Goal: Task Accomplishment & Management: Use online tool/utility

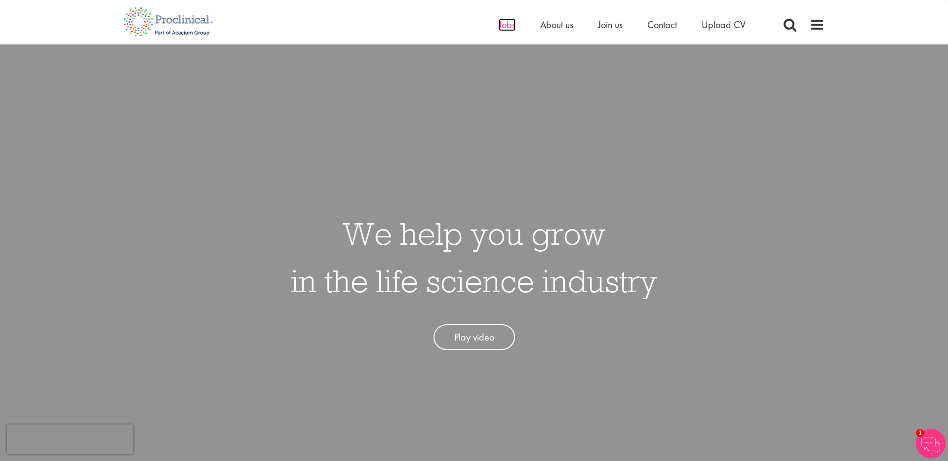
click at [507, 25] on span "Jobs" at bounding box center [507, 24] width 17 height 13
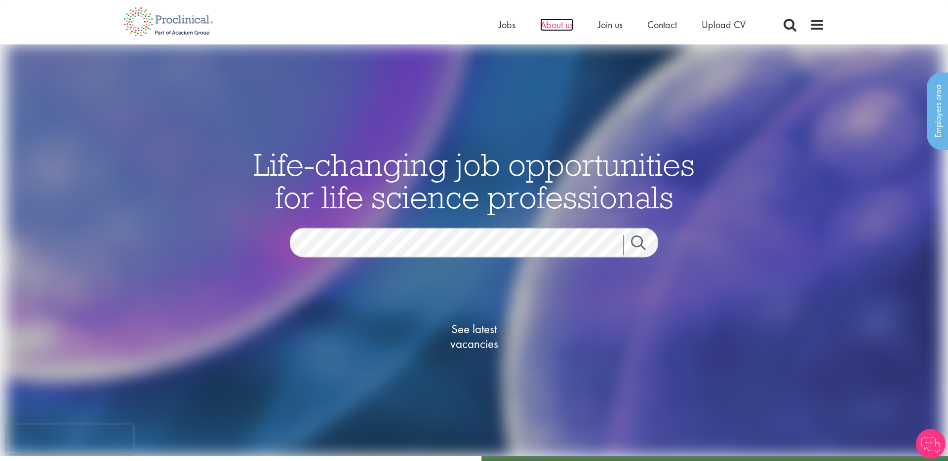
click at [555, 24] on span "About us" at bounding box center [556, 24] width 33 height 13
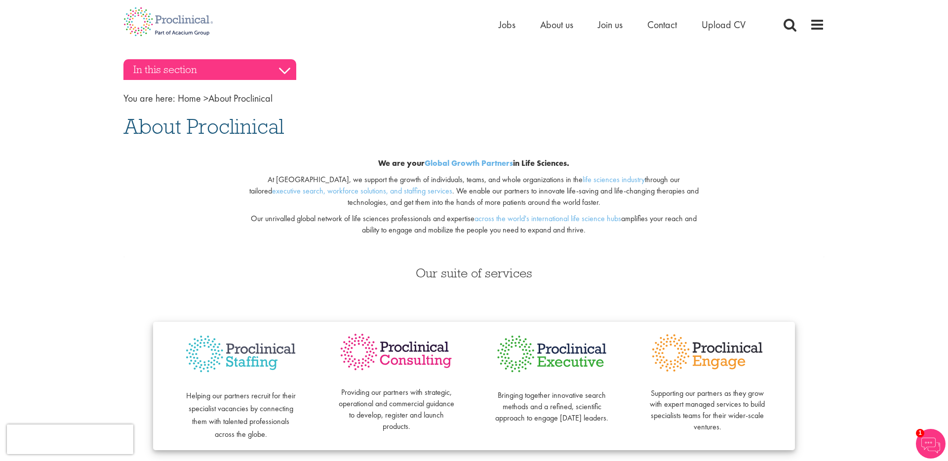
click at [284, 69] on h3 "In this section" at bounding box center [209, 69] width 173 height 21
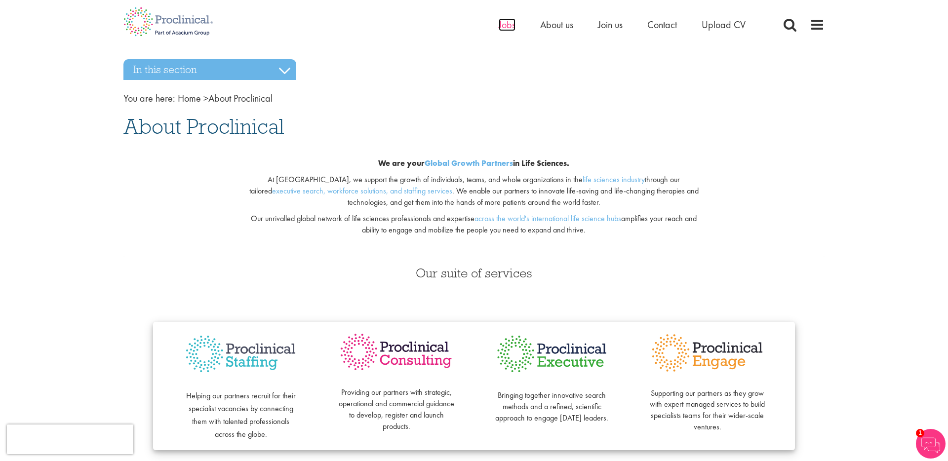
click at [508, 26] on span "Jobs" at bounding box center [507, 24] width 17 height 13
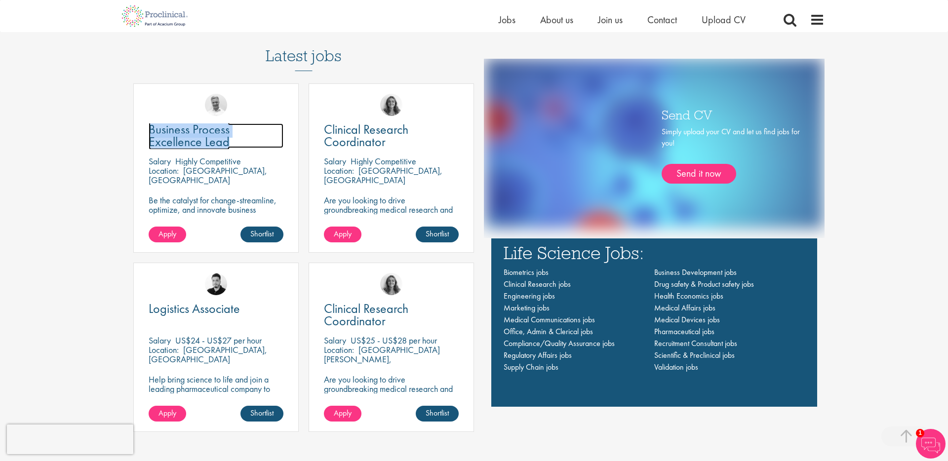
scroll to position [676, 0]
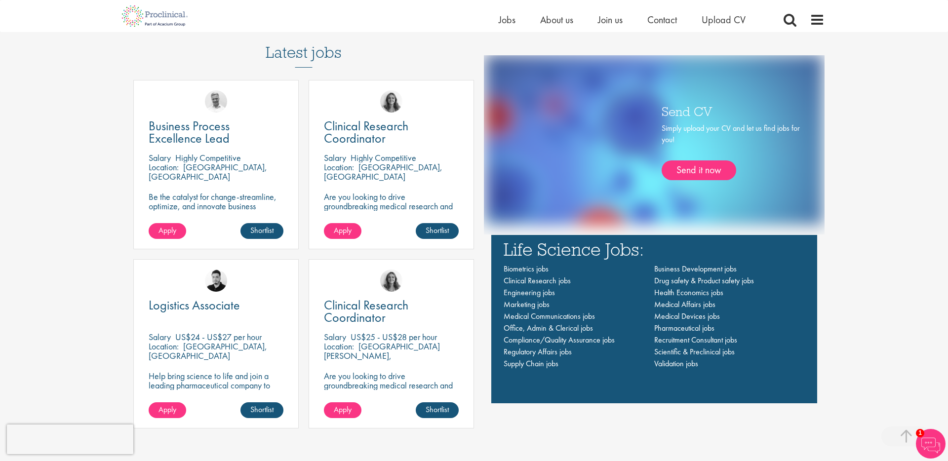
click at [310, 52] on h3 "Latest jobs" at bounding box center [304, 43] width 76 height 48
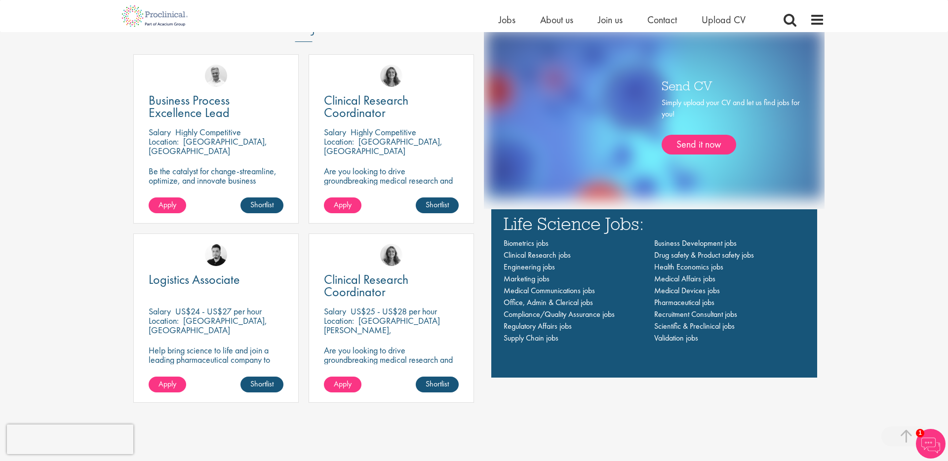
scroll to position [709, 0]
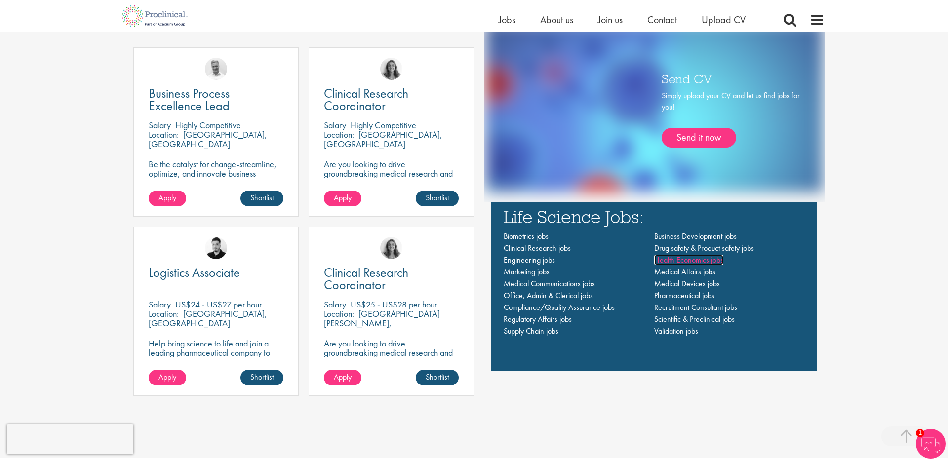
click at [696, 263] on span "Health Economics jobs" at bounding box center [688, 260] width 69 height 10
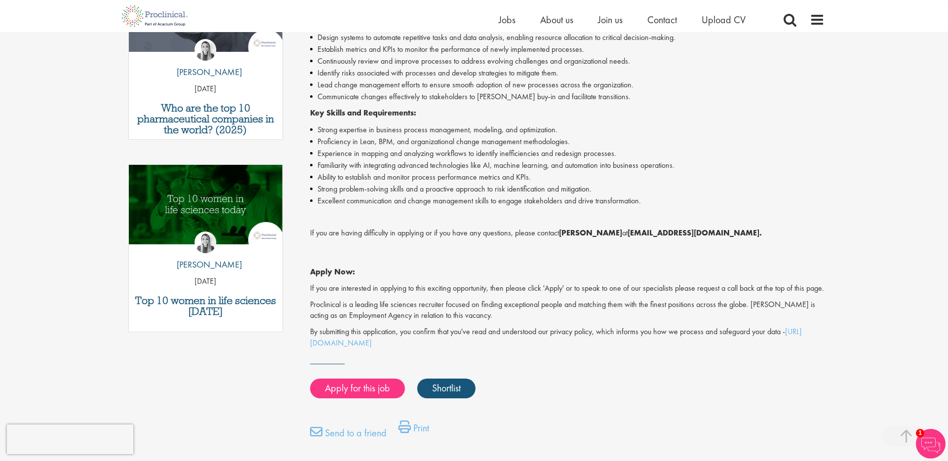
scroll to position [389, 0]
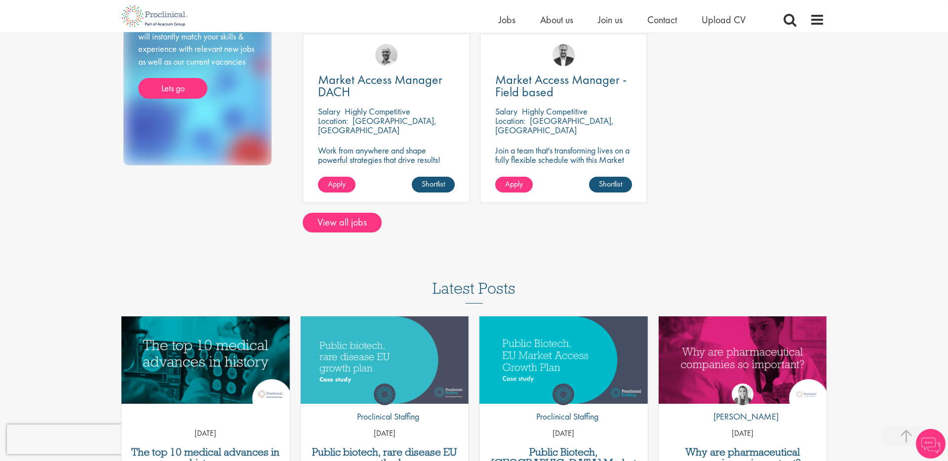
scroll to position [221, 0]
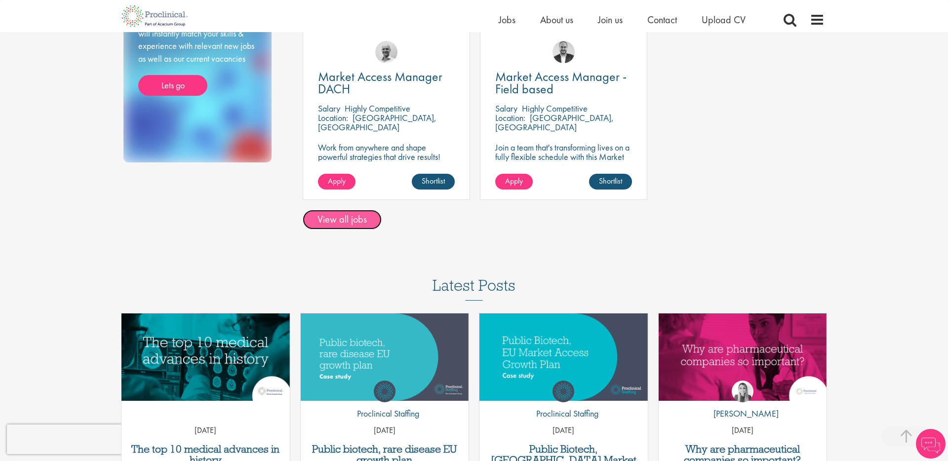
click at [342, 229] on link "View all jobs" at bounding box center [342, 220] width 79 height 20
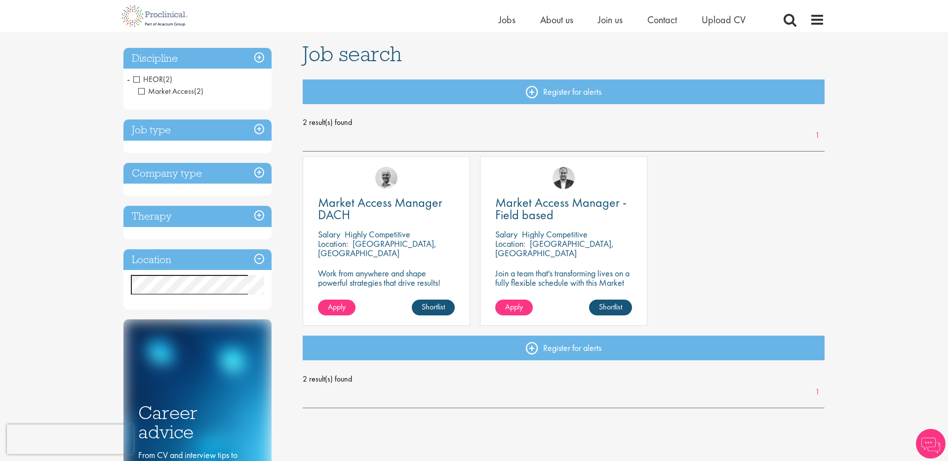
scroll to position [61, 0]
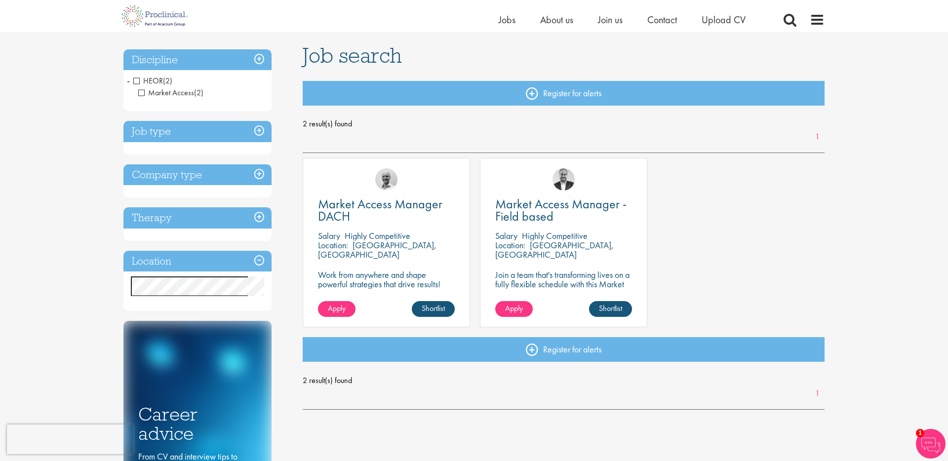
click at [138, 82] on span "HEOR" at bounding box center [148, 81] width 30 height 10
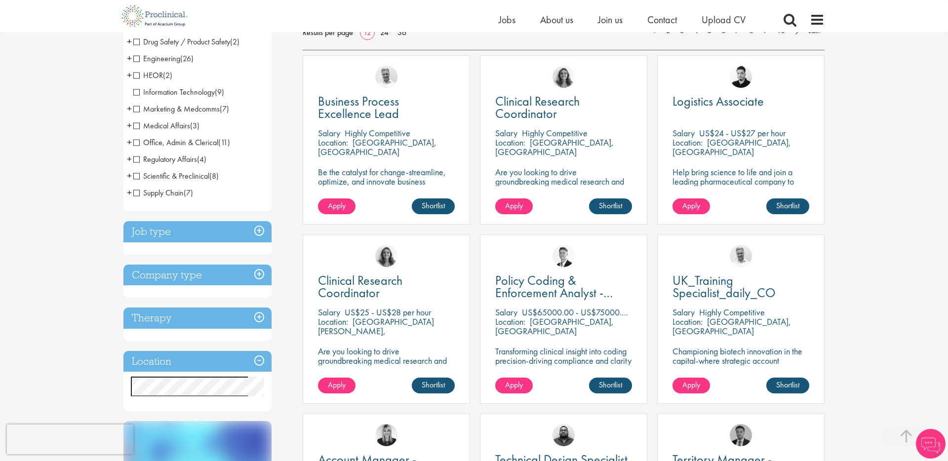
scroll to position [180, 0]
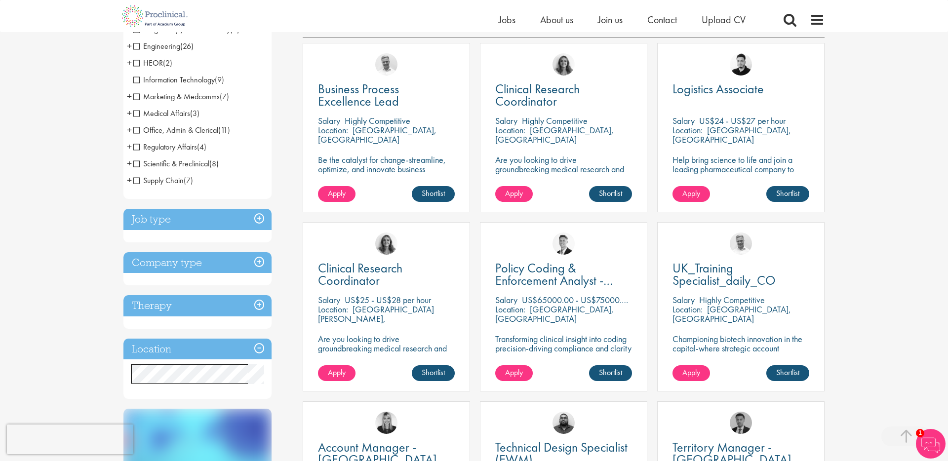
click at [135, 147] on span "Regulatory Affairs" at bounding box center [165, 147] width 64 height 10
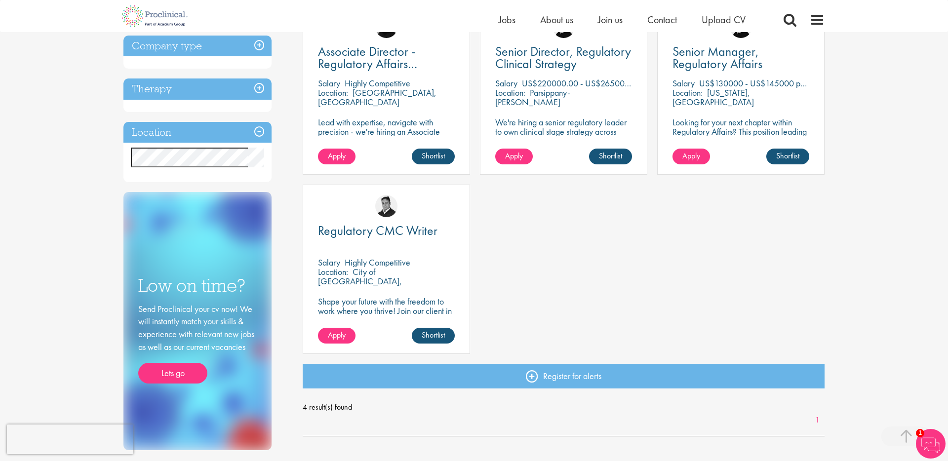
scroll to position [222, 0]
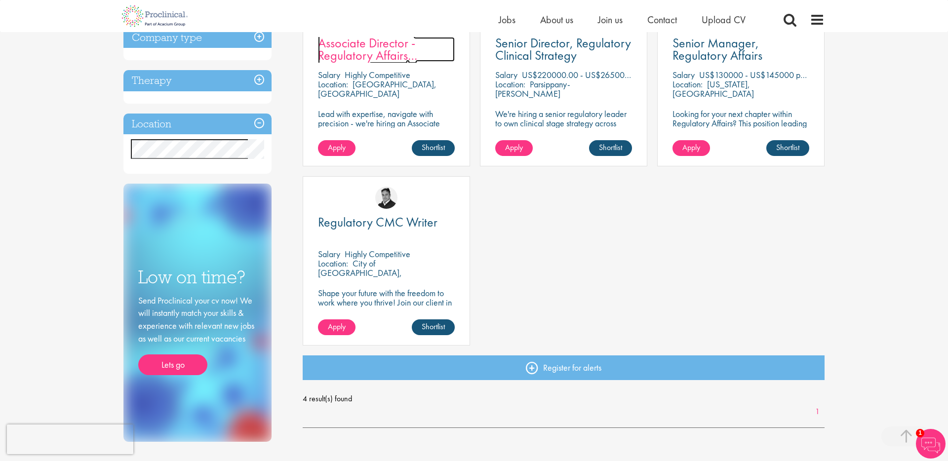
click at [362, 52] on span "Associate Director - Regulatory Affairs Consultant" at bounding box center [367, 55] width 99 height 41
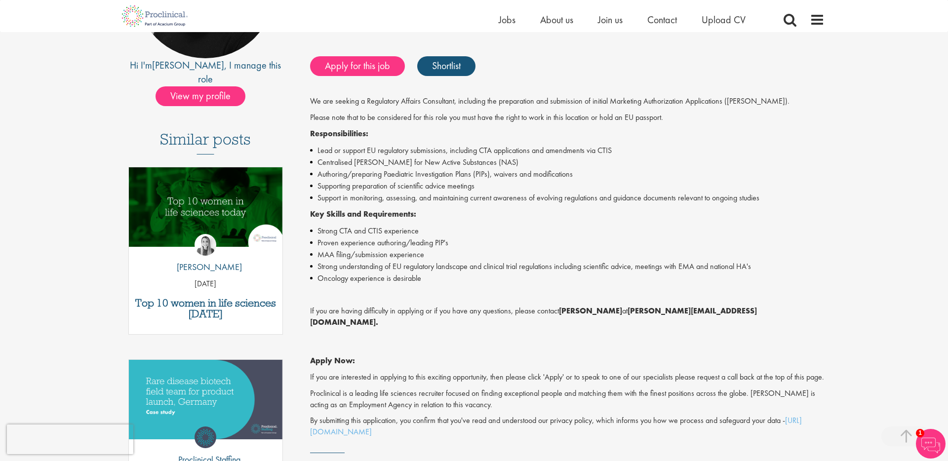
scroll to position [195, 0]
